Goal: Task Accomplishment & Management: Manage account settings

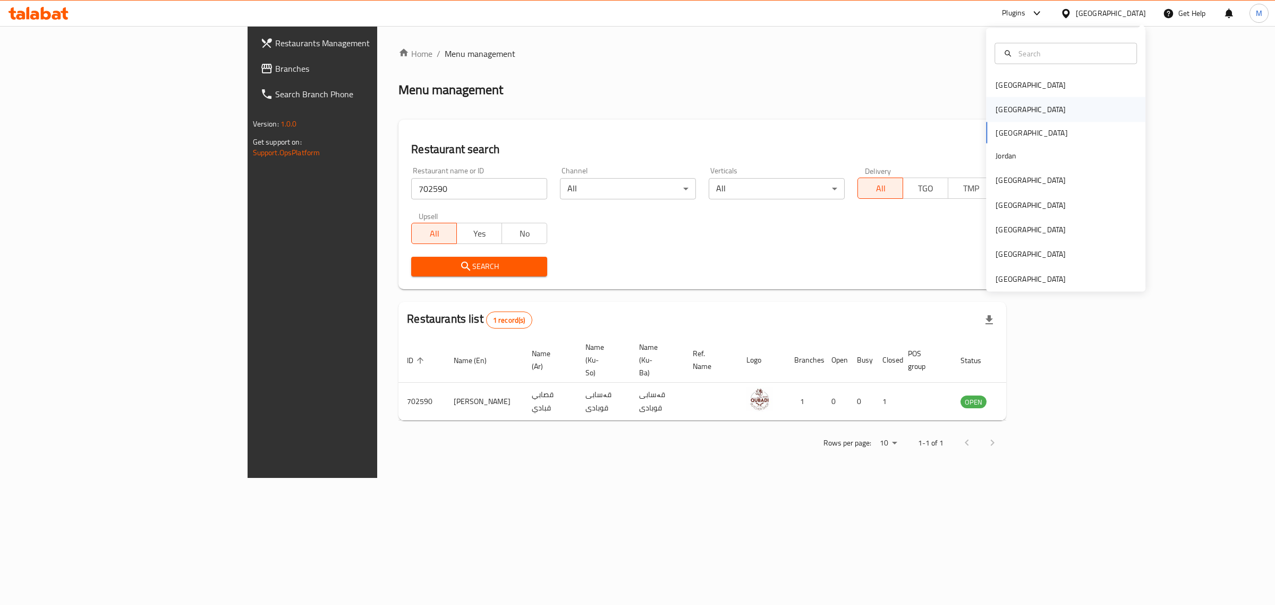
click at [1006, 106] on div "[GEOGRAPHIC_DATA]" at bounding box center [1030, 109] width 87 height 24
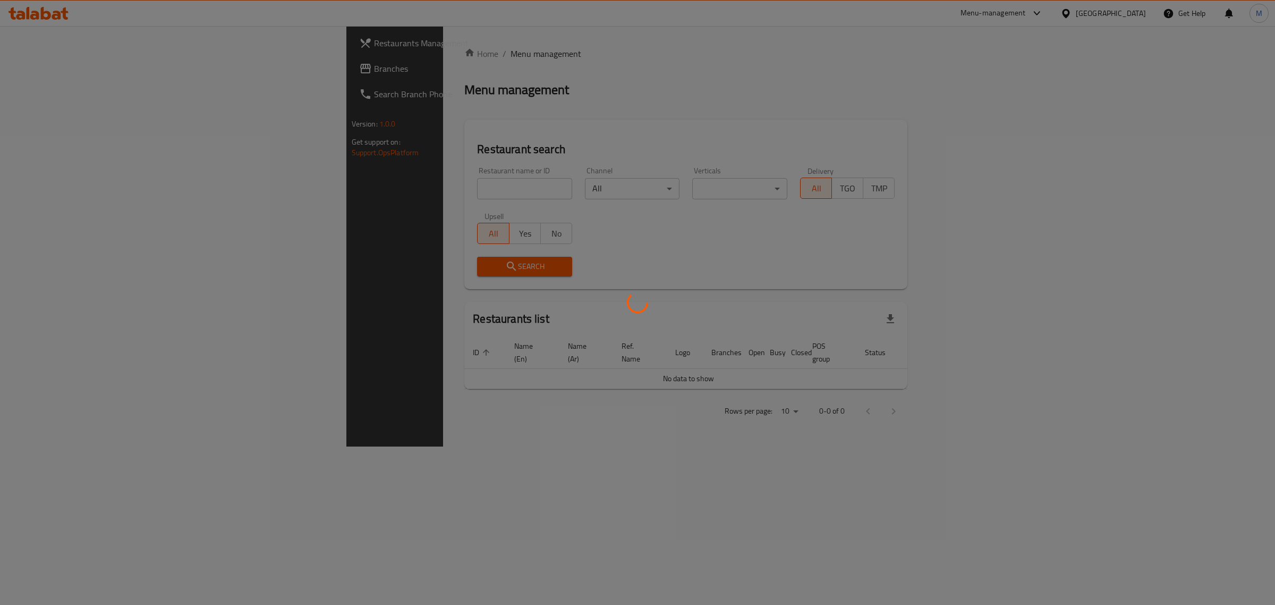
click at [362, 179] on div at bounding box center [637, 302] width 1275 height 605
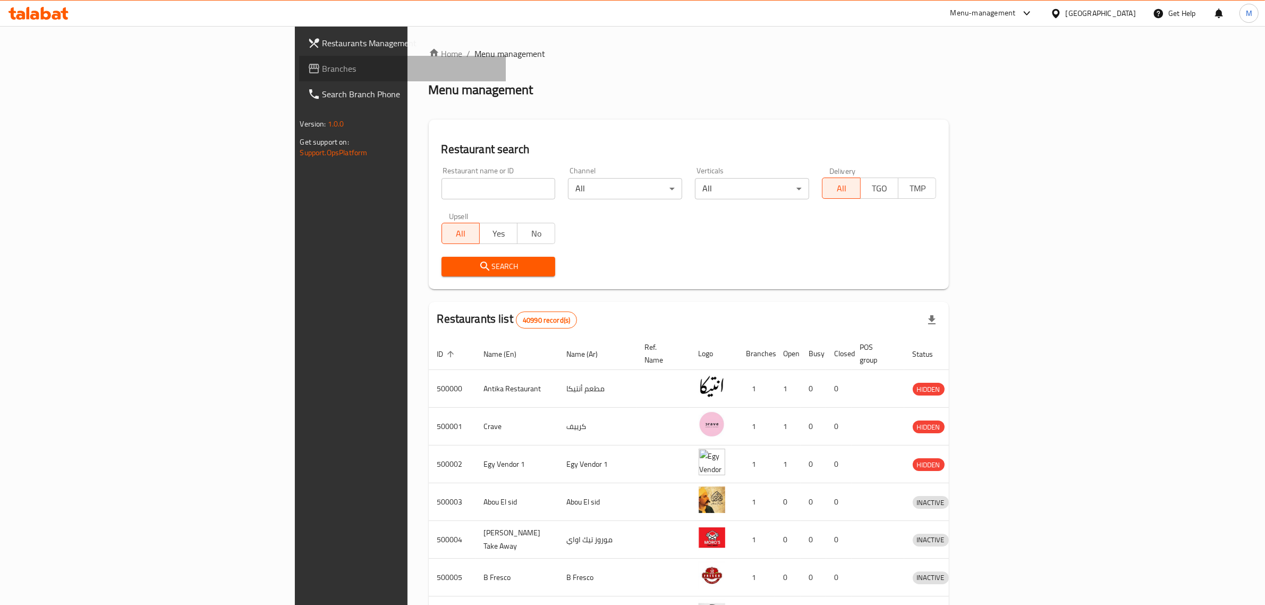
click at [322, 70] on span "Branches" at bounding box center [409, 68] width 175 height 13
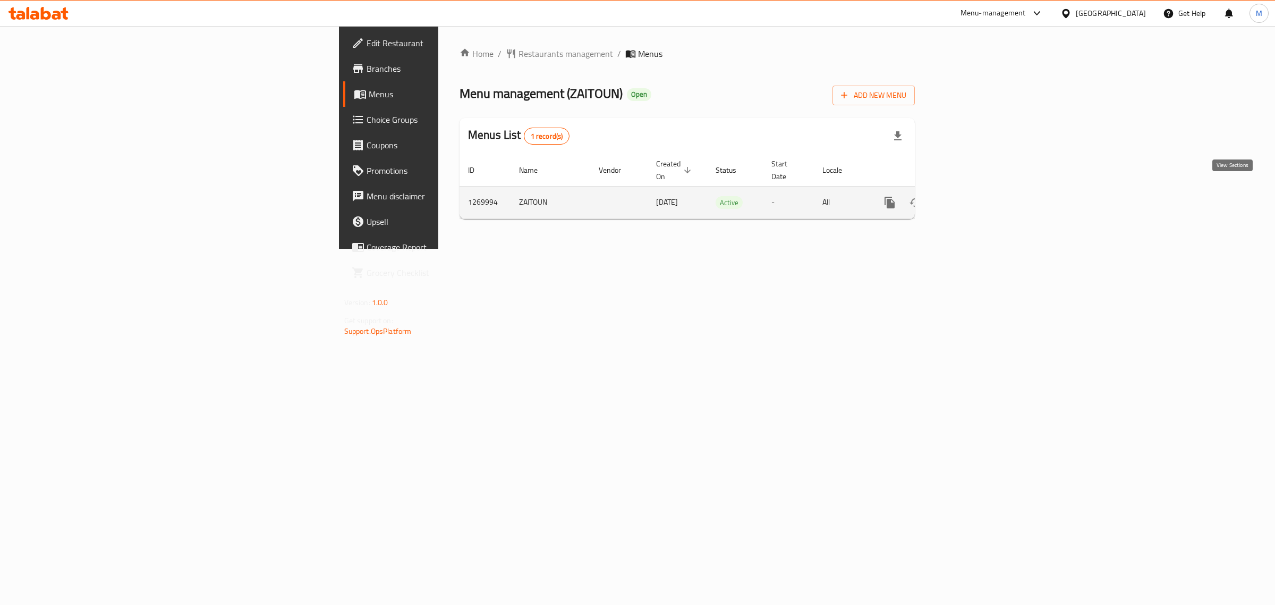
click at [973, 196] on icon "enhanced table" at bounding box center [966, 202] width 13 height 13
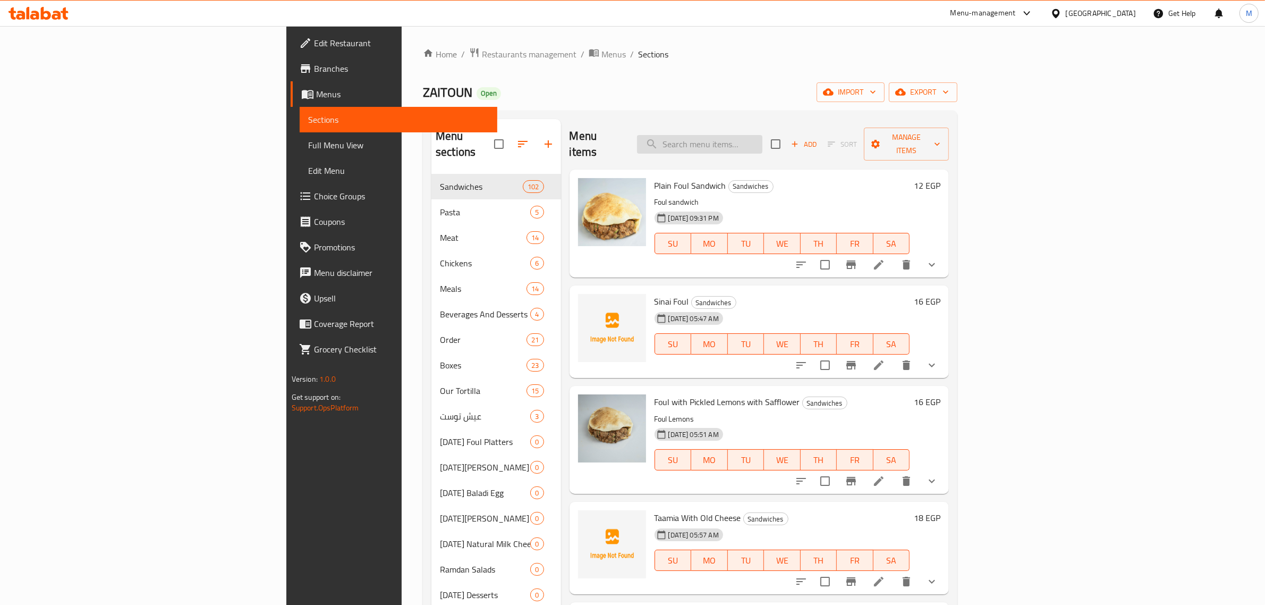
click at [762, 135] on input "search" at bounding box center [699, 144] width 125 height 19
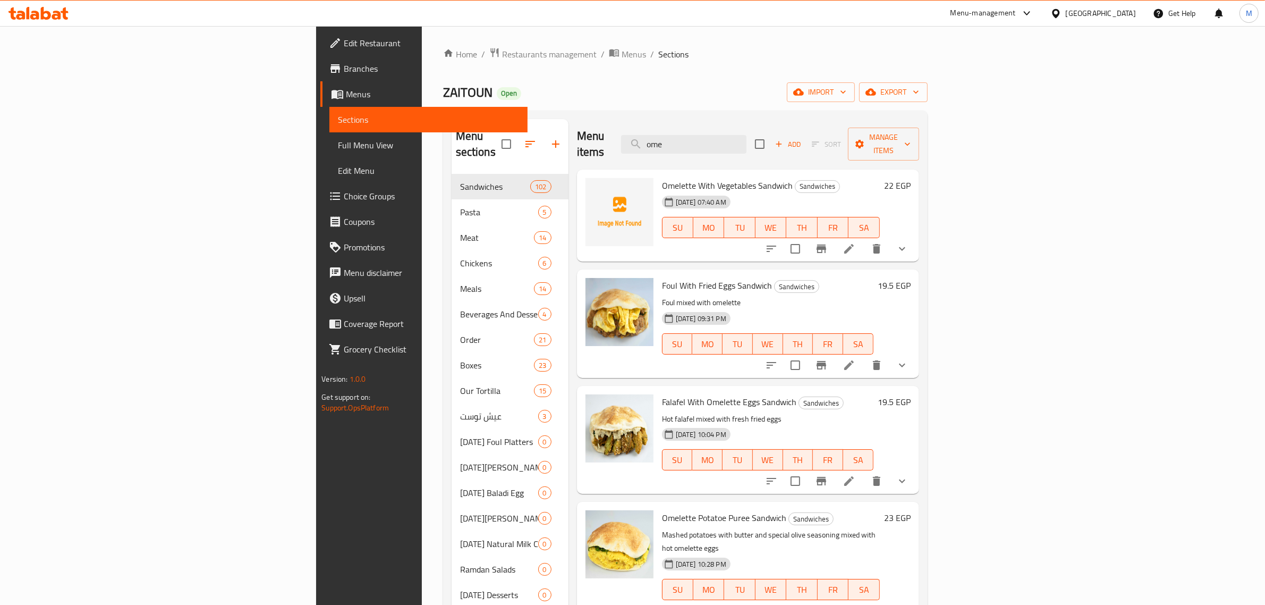
click at [915, 236] on button "show more" at bounding box center [901, 248] width 25 height 25
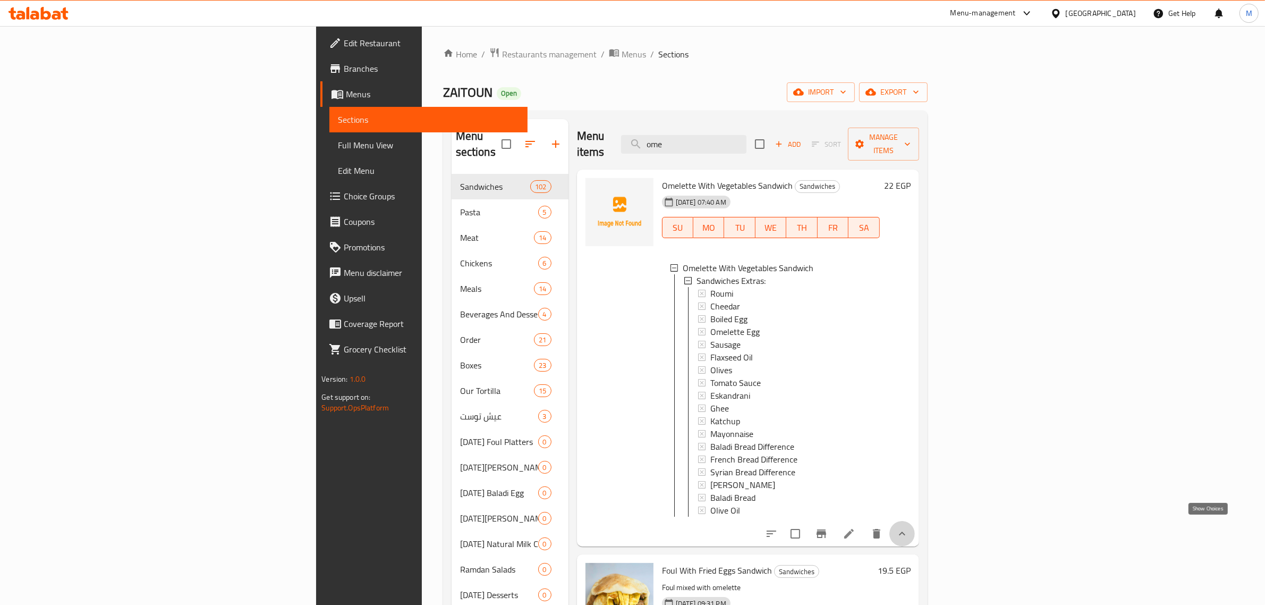
click at [908, 530] on icon "show more" at bounding box center [902, 533] width 13 height 13
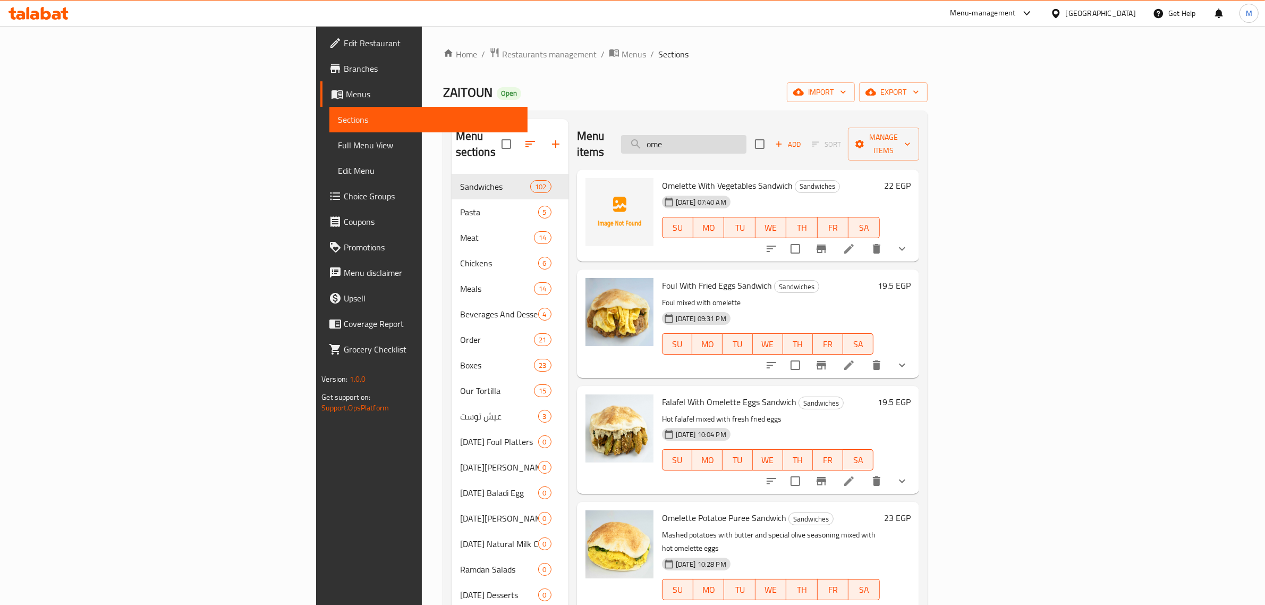
click at [746, 135] on input "ome" at bounding box center [683, 144] width 125 height 19
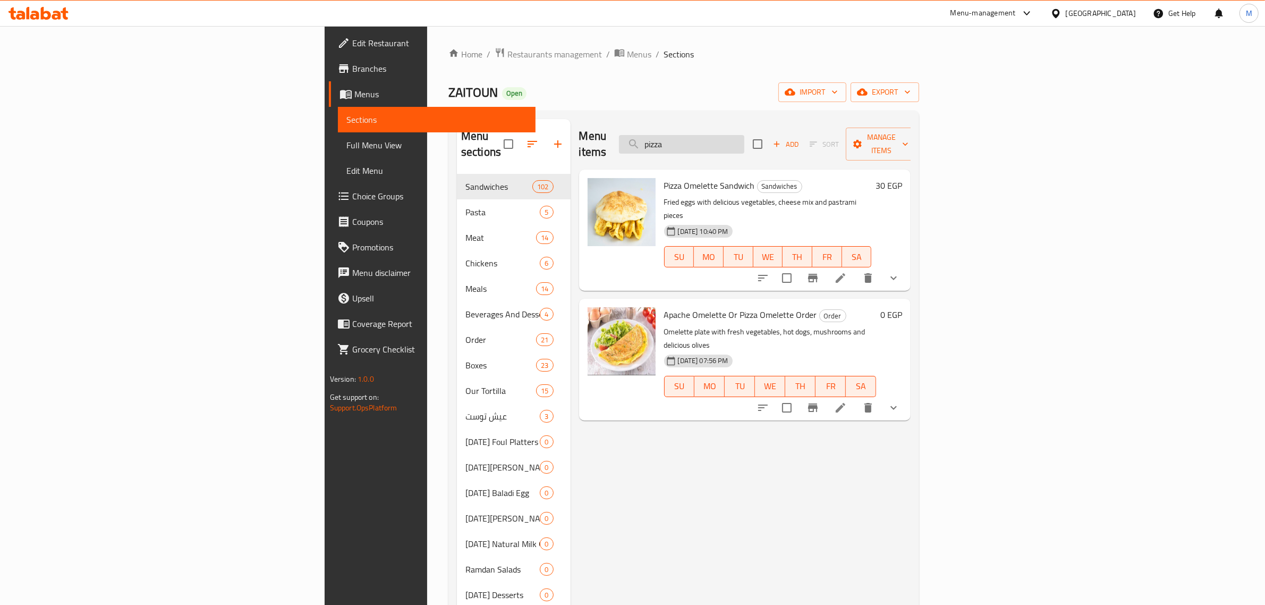
click at [744, 137] on input "pizza" at bounding box center [681, 144] width 125 height 19
paste input "فول حار"
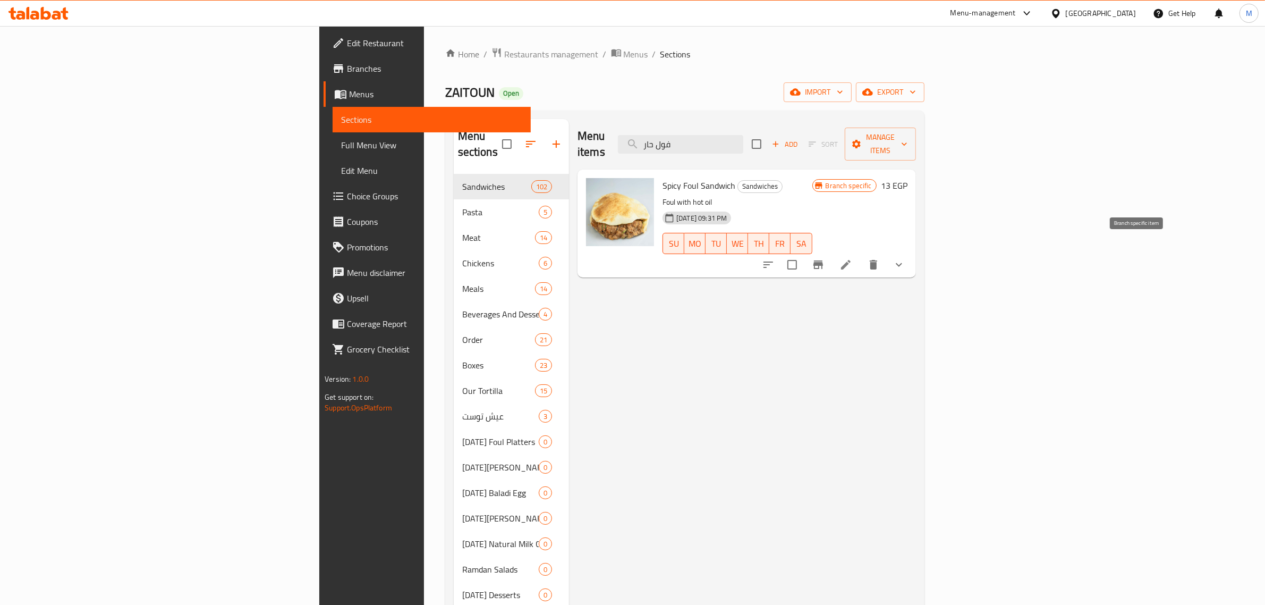
click at [824, 258] on icon "Branch-specific-item" at bounding box center [818, 264] width 13 height 13
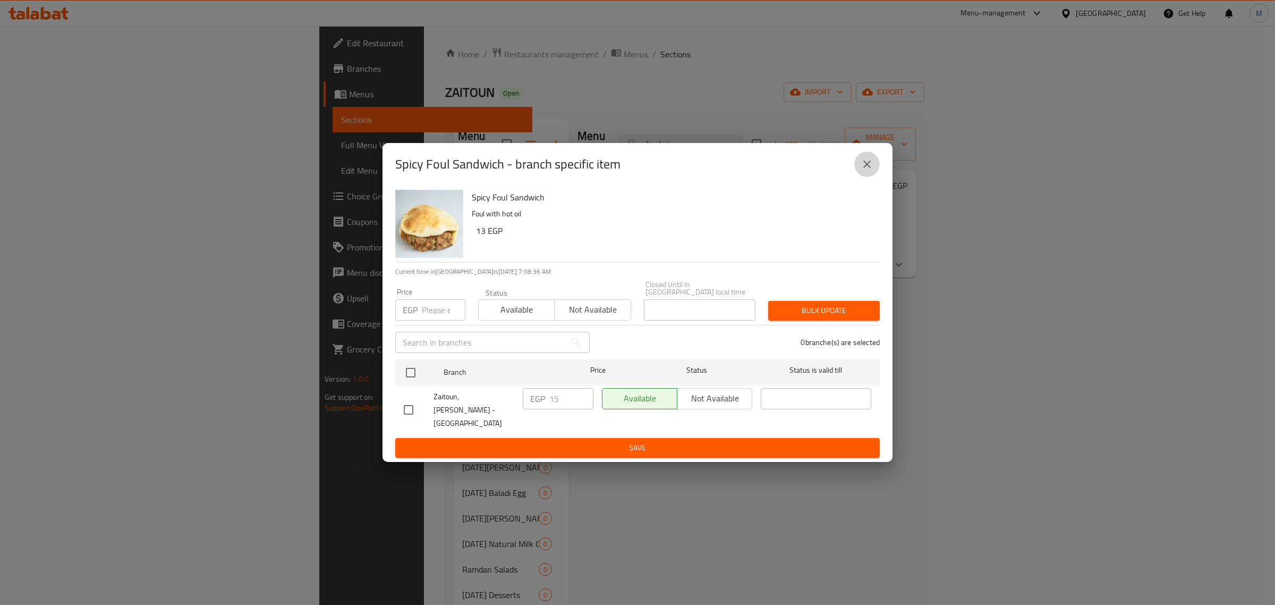
click at [867, 171] on icon "close" at bounding box center [867, 164] width 13 height 13
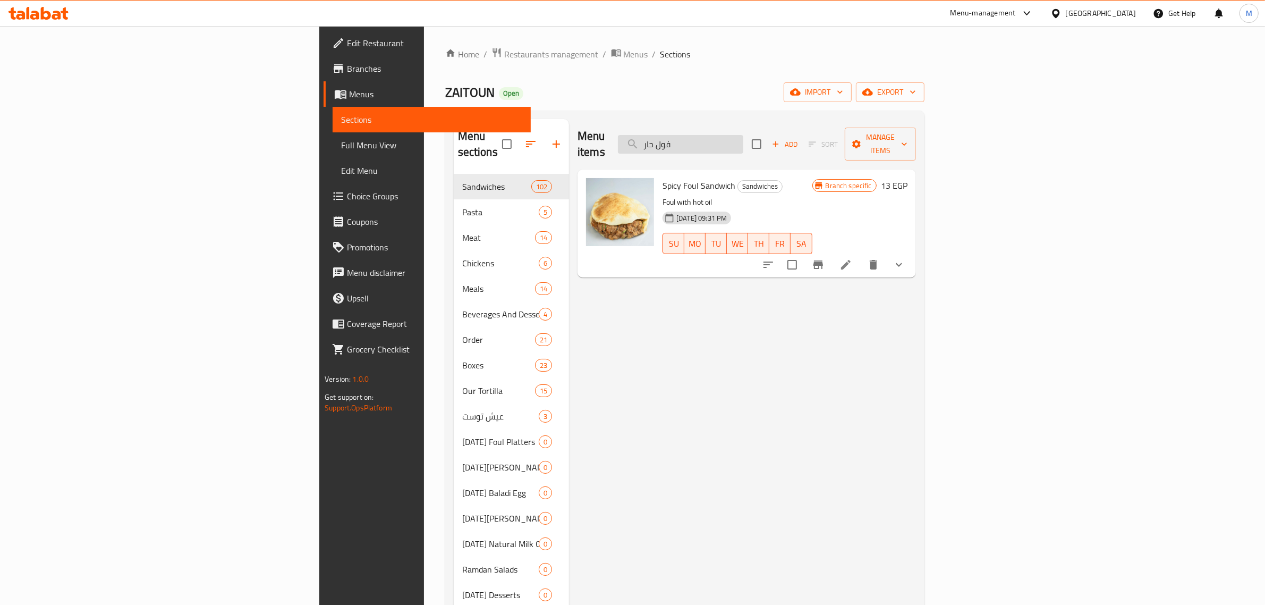
click at [743, 135] on input "فول حار" at bounding box center [680, 144] width 125 height 19
paste input "يض مسلوق"
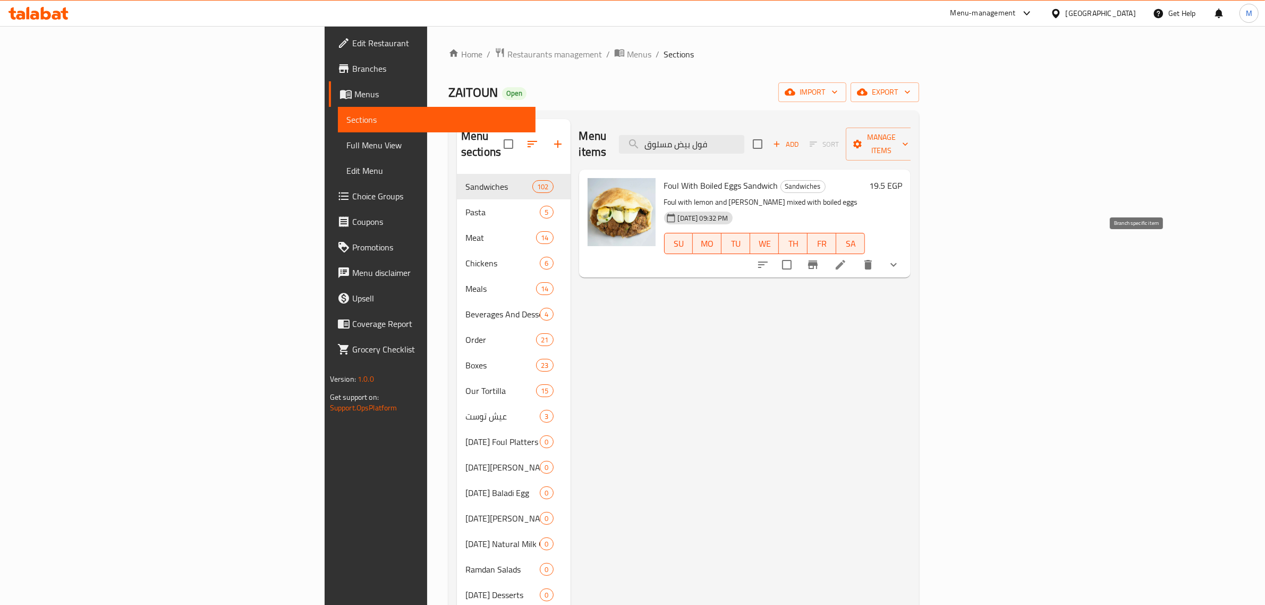
click at [819, 258] on icon "Branch-specific-item" at bounding box center [812, 264] width 13 height 13
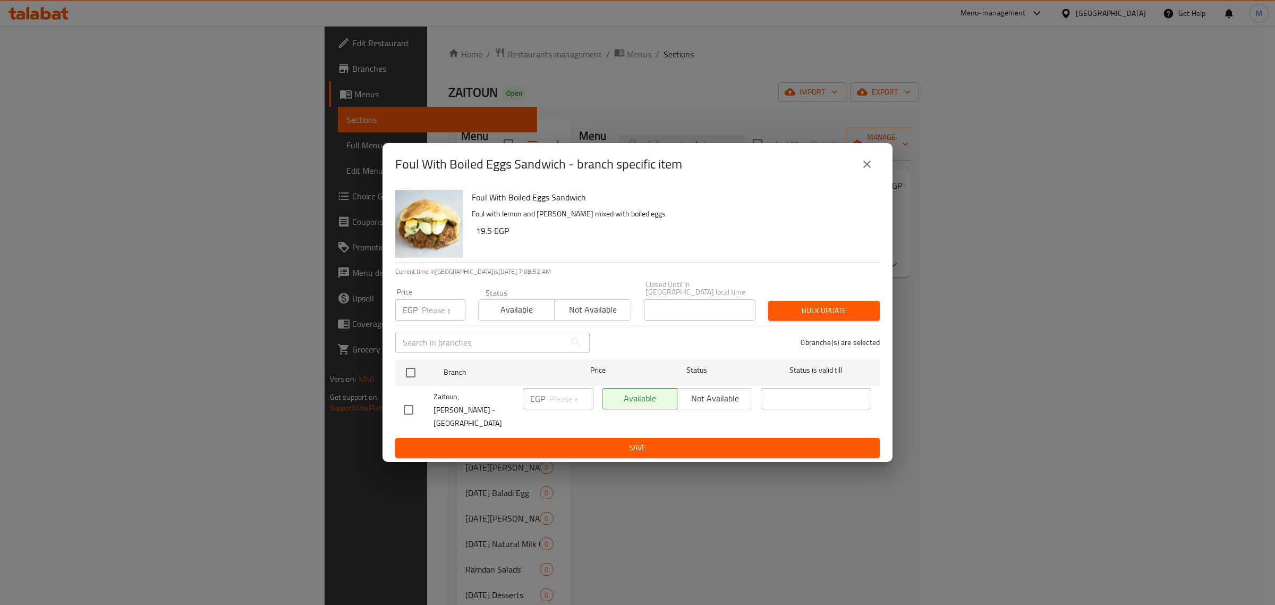
click at [866, 171] on icon "close" at bounding box center [867, 164] width 13 height 13
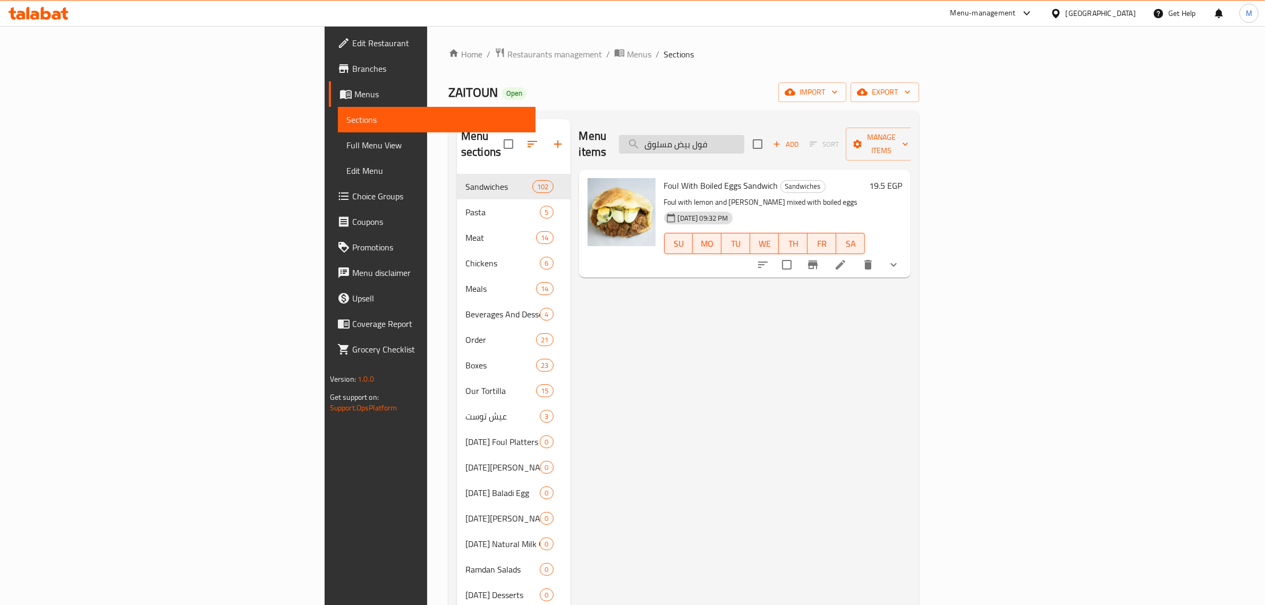
click at [744, 141] on input "فول بيض مسلوق" at bounding box center [681, 144] width 125 height 19
paste input "تشيكن استربس"
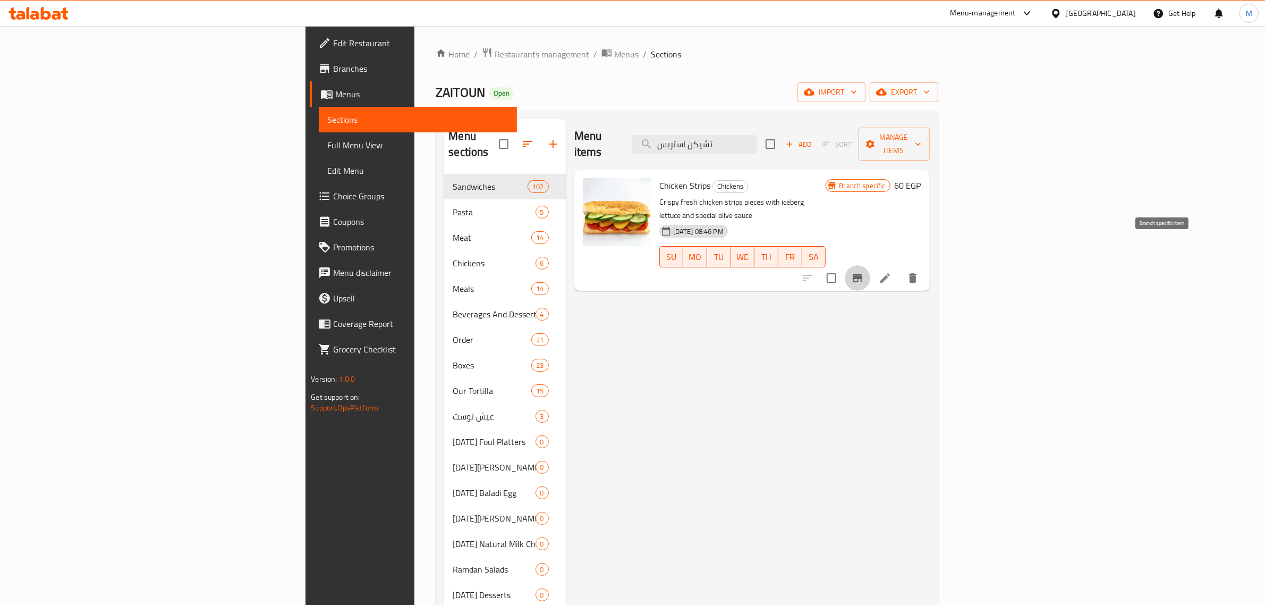
click at [864, 271] on icon "Branch-specific-item" at bounding box center [857, 277] width 13 height 13
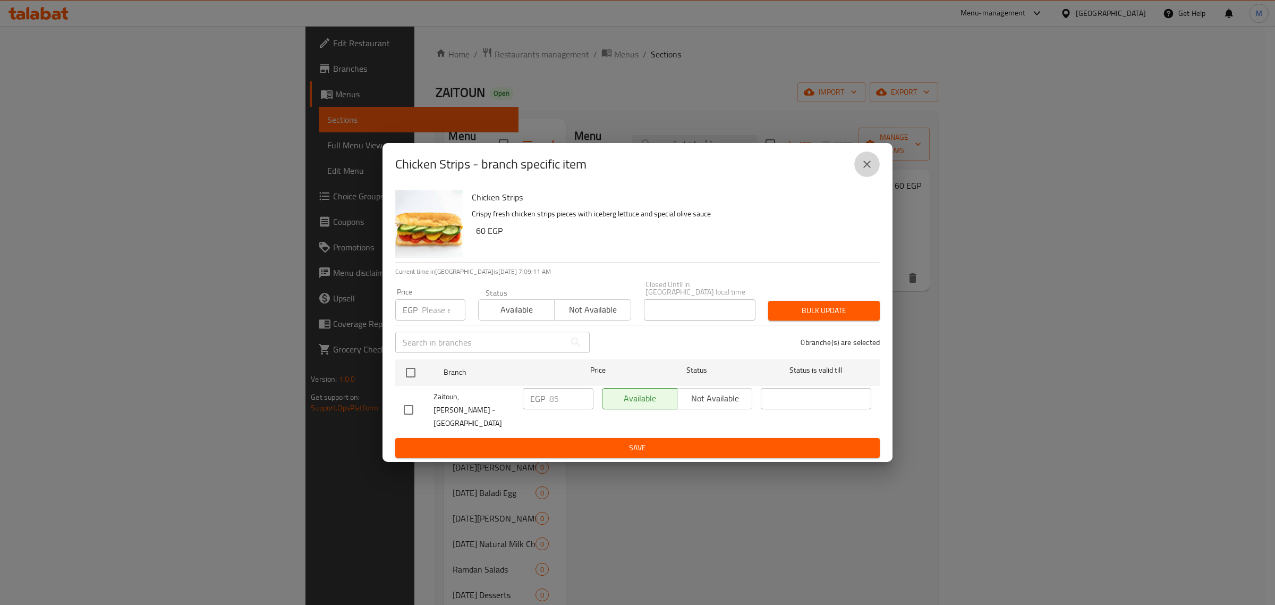
click at [872, 166] on icon "close" at bounding box center [867, 164] width 13 height 13
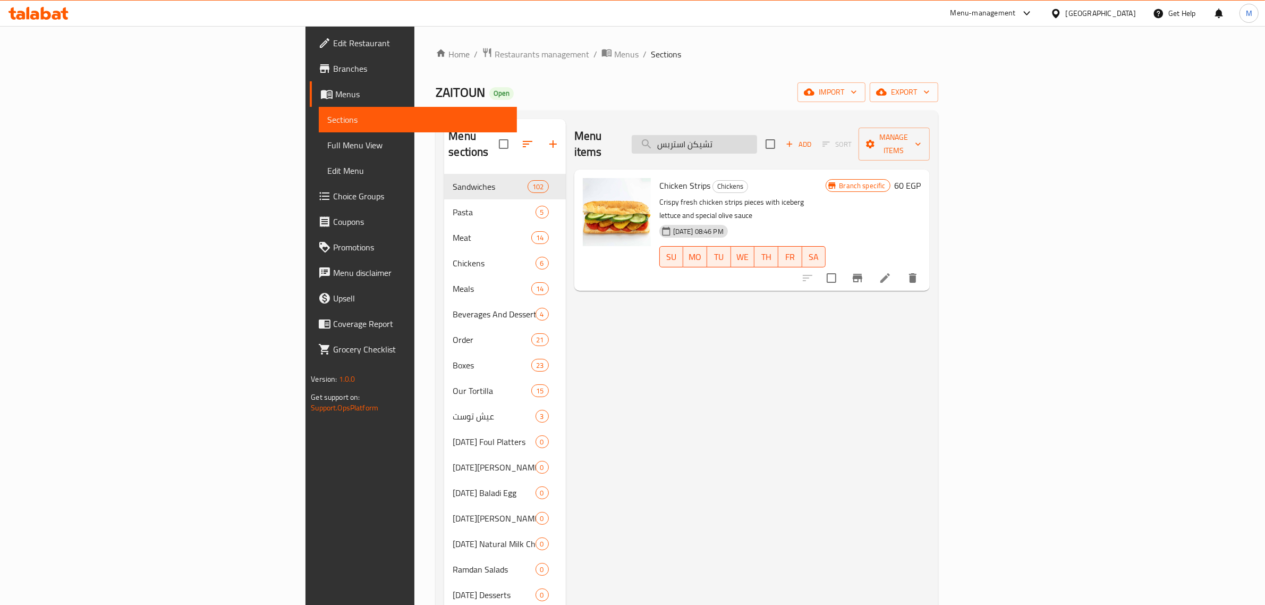
click at [757, 139] on input "تشيكن استربس" at bounding box center [694, 144] width 125 height 19
paste input "انيه"
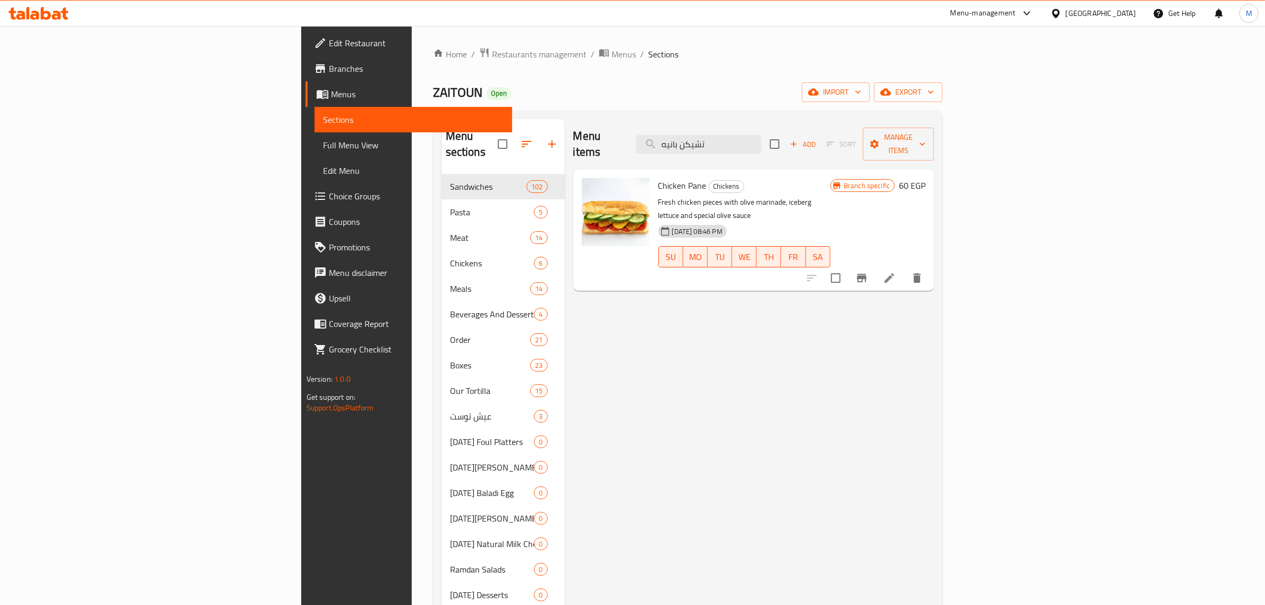
click at [868, 271] on icon "Branch-specific-item" at bounding box center [861, 277] width 13 height 13
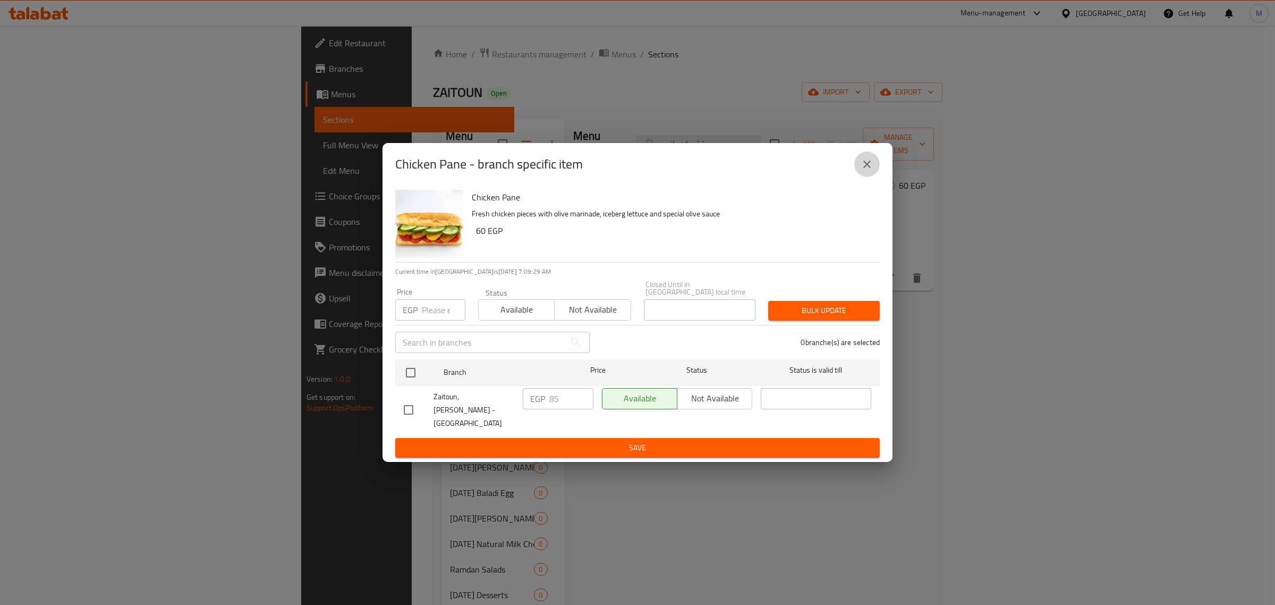
click at [867, 165] on icon "close" at bounding box center [867, 164] width 13 height 13
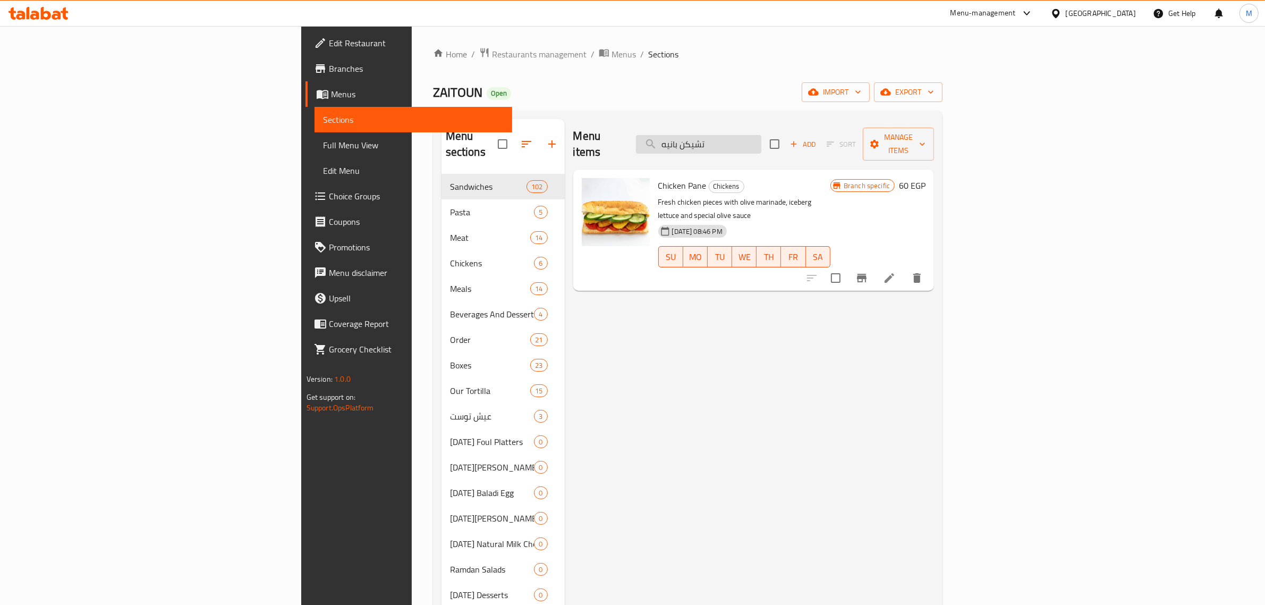
click at [761, 136] on input "تشيكن بانيه" at bounding box center [698, 144] width 125 height 19
paste input "فاهيتا فراخ"
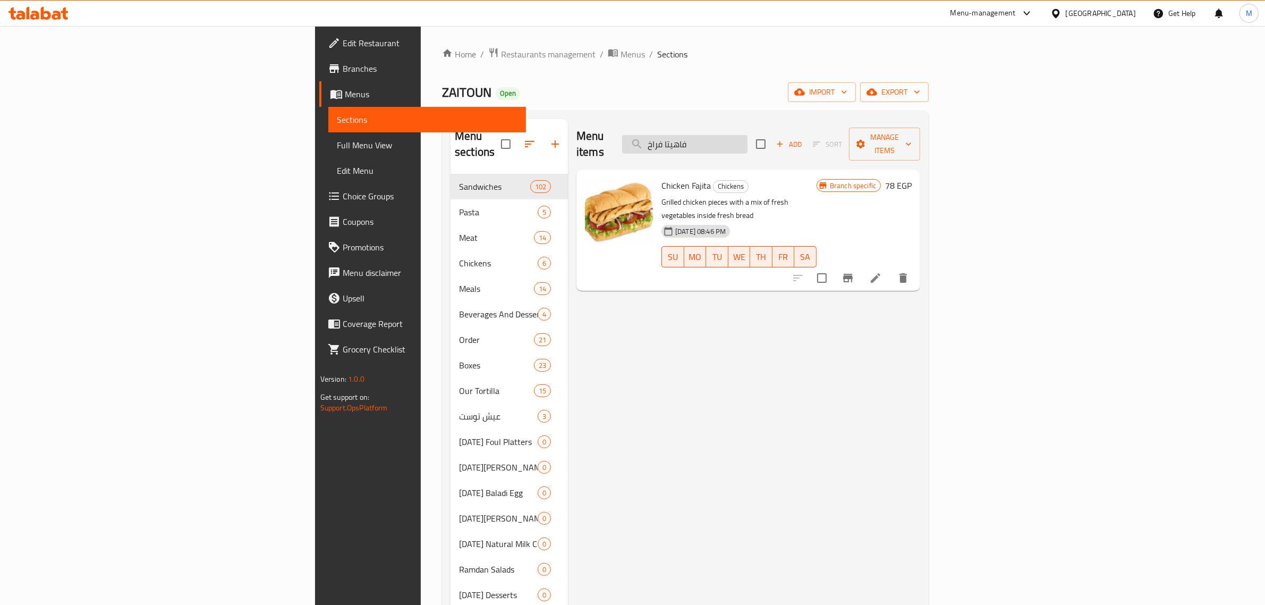
type input "فاهيتا فراخ"
click at [861, 265] on button "Branch-specific-item" at bounding box center [847, 277] width 25 height 25
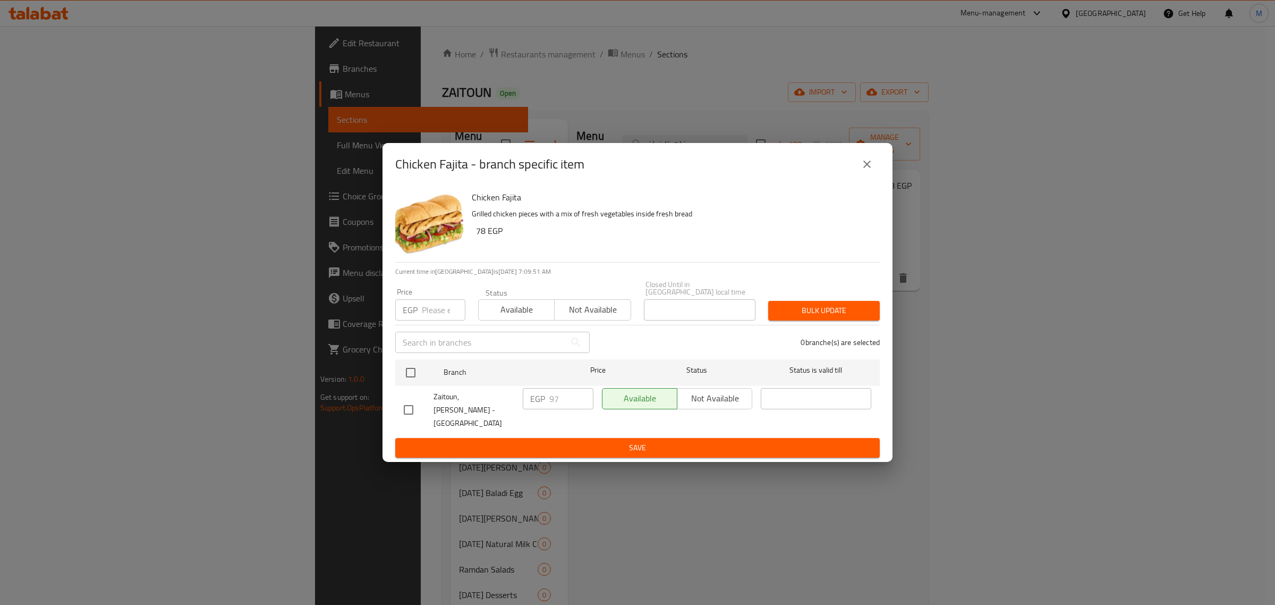
click at [871, 168] on icon "close" at bounding box center [867, 164] width 13 height 13
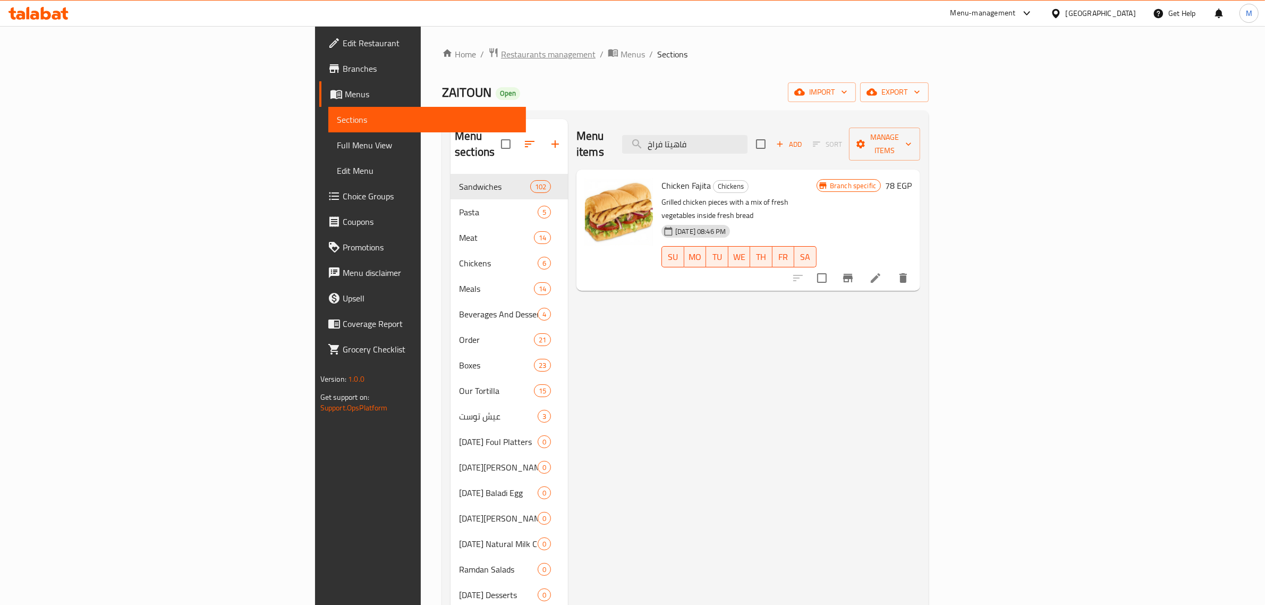
click at [501, 48] on span "Restaurants management" at bounding box center [548, 54] width 95 height 13
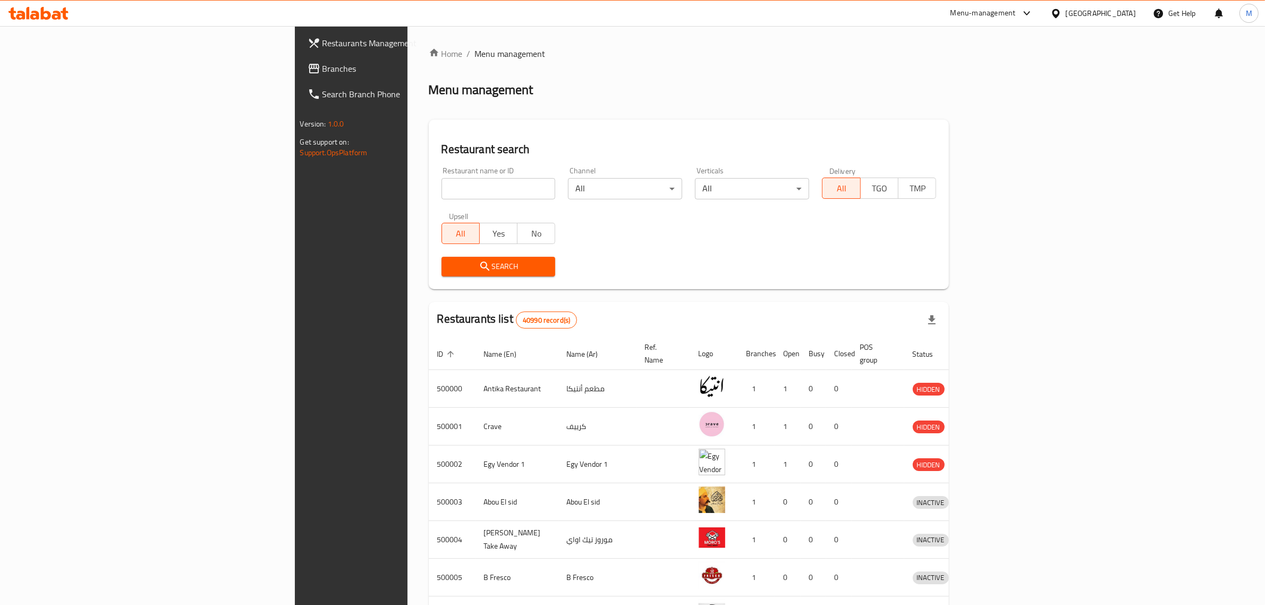
click at [441, 186] on input "search" at bounding box center [498, 188] width 114 height 21
paste input "702082"
type input "702082"
click button "Search" at bounding box center [498, 267] width 114 height 20
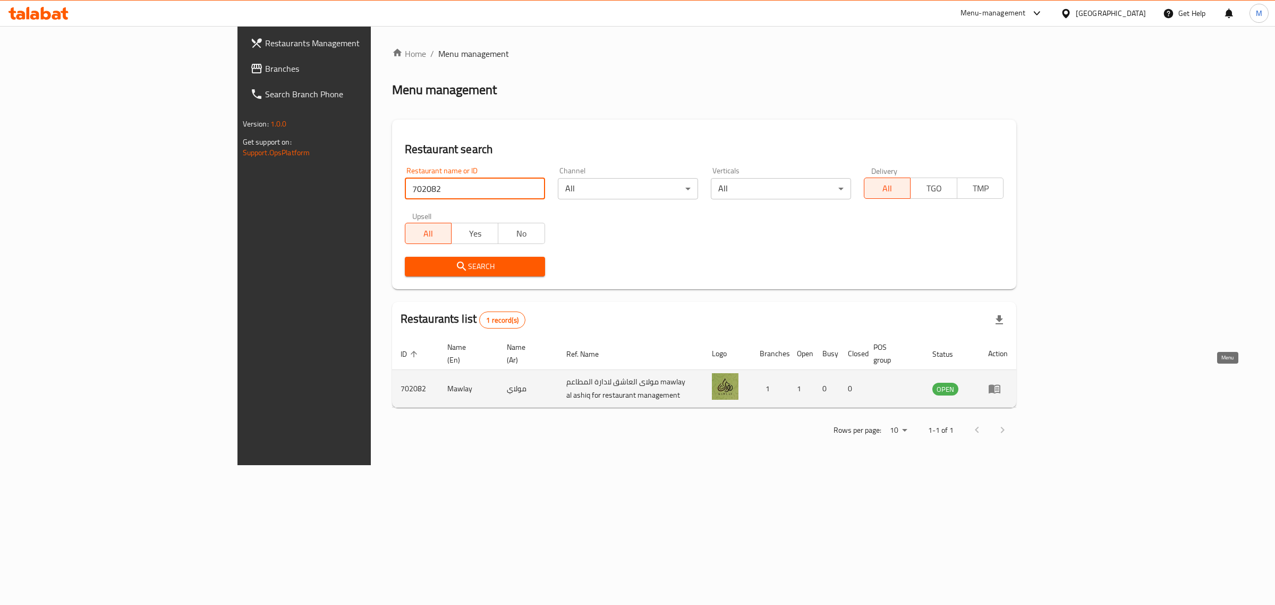
click at [1001, 382] on icon "enhanced table" at bounding box center [994, 388] width 13 height 13
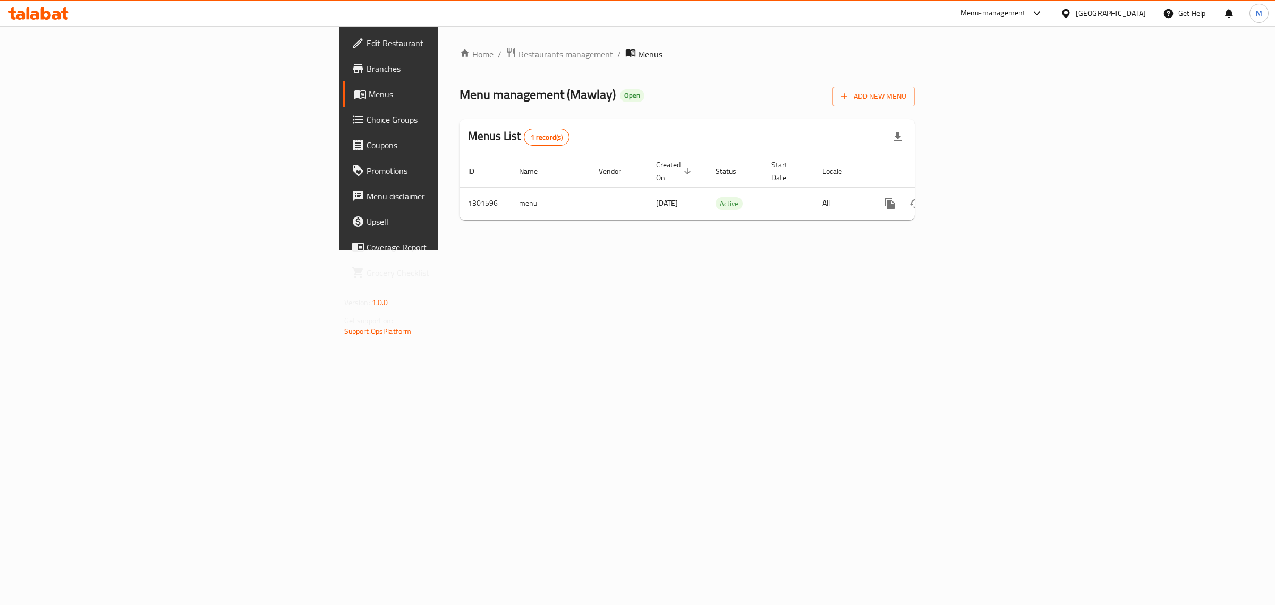
click at [367, 45] on span "Edit Restaurant" at bounding box center [455, 43] width 177 height 13
click at [973, 196] on icon "enhanced table" at bounding box center [966, 202] width 13 height 13
